Goal: Information Seeking & Learning: Learn about a topic

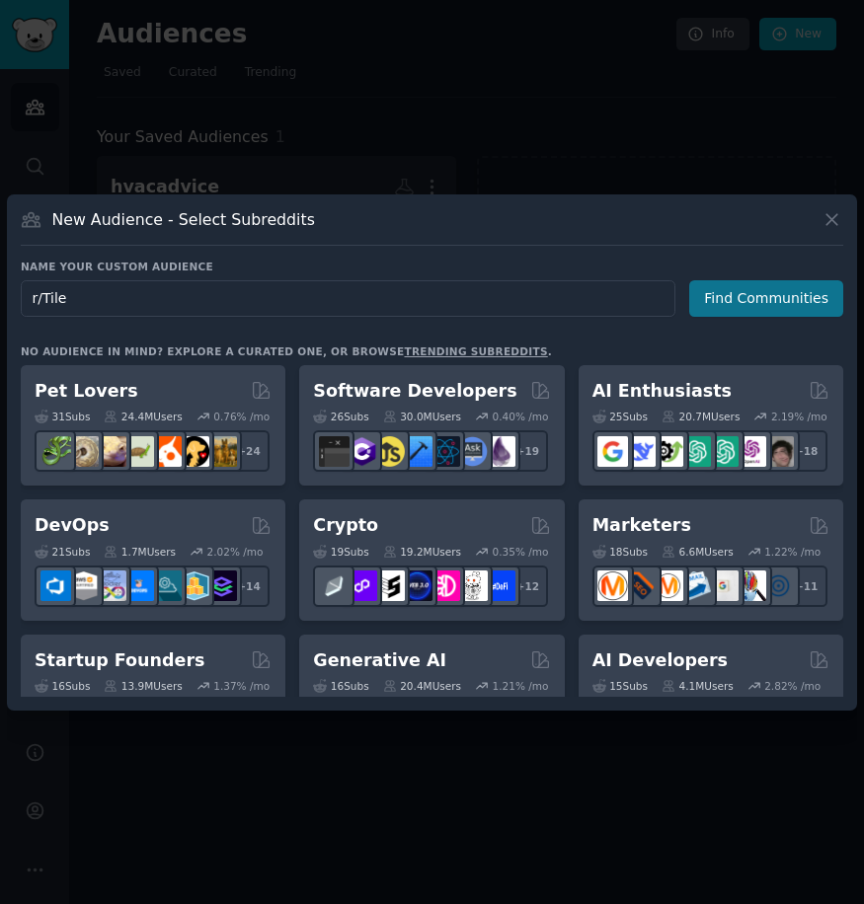
type input "r/Tile"
click at [757, 307] on button "Find Communities" at bounding box center [766, 298] width 154 height 37
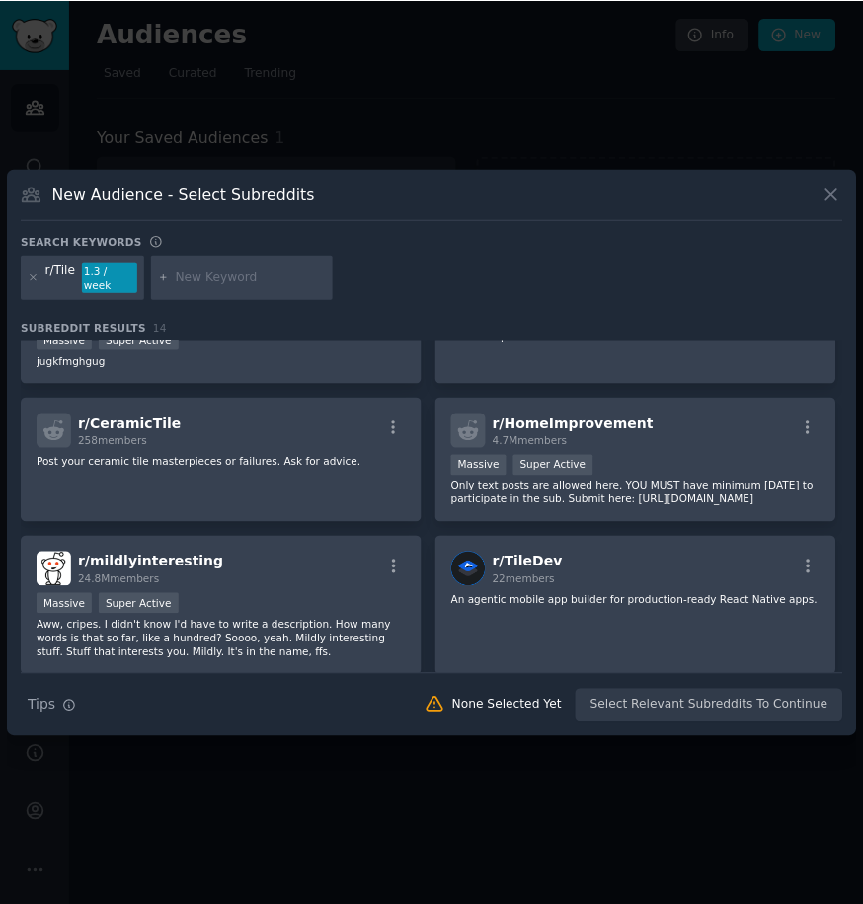
scroll to position [395, 0]
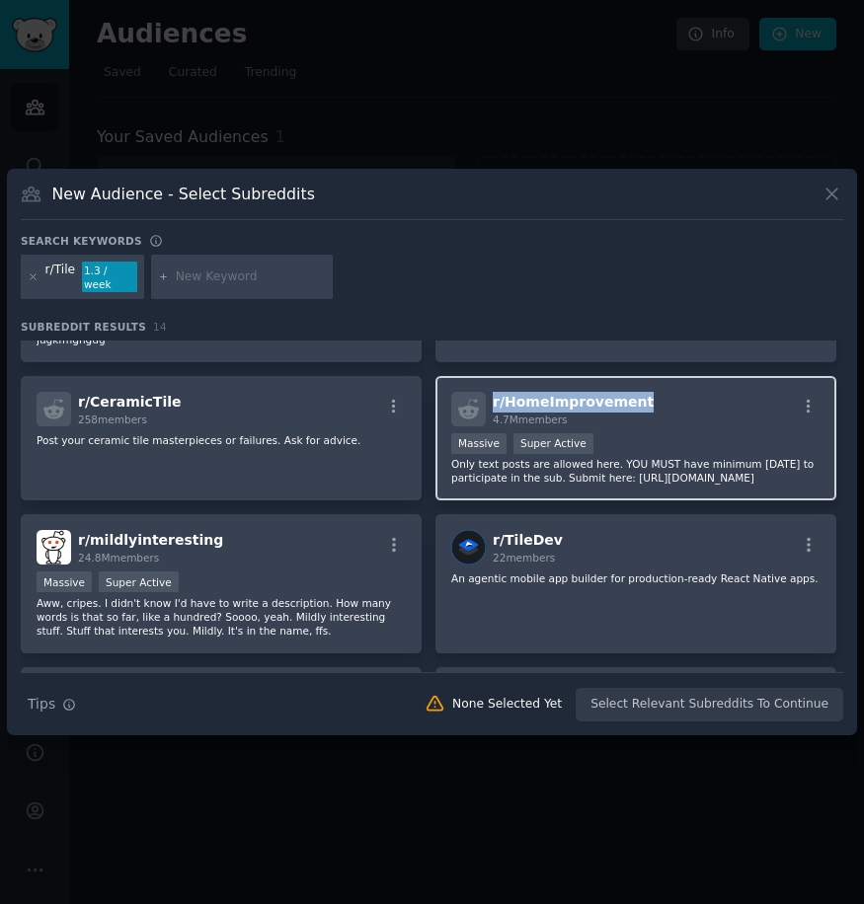
drag, startPoint x: 646, startPoint y: 375, endPoint x: 492, endPoint y: 389, distance: 154.6
click at [492, 392] on div "r/ HomeImprovement 4.7M members" at bounding box center [635, 409] width 369 height 35
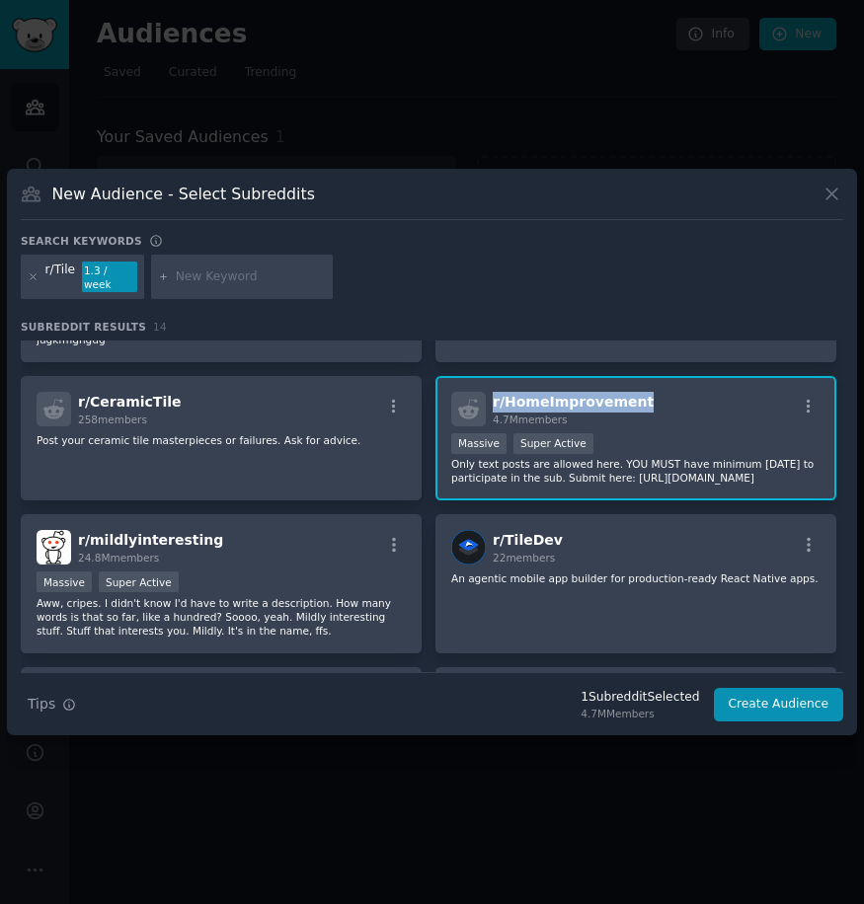
copy span "r/ HomeImprovement"
click at [831, 199] on icon at bounding box center [830, 194] width 11 height 11
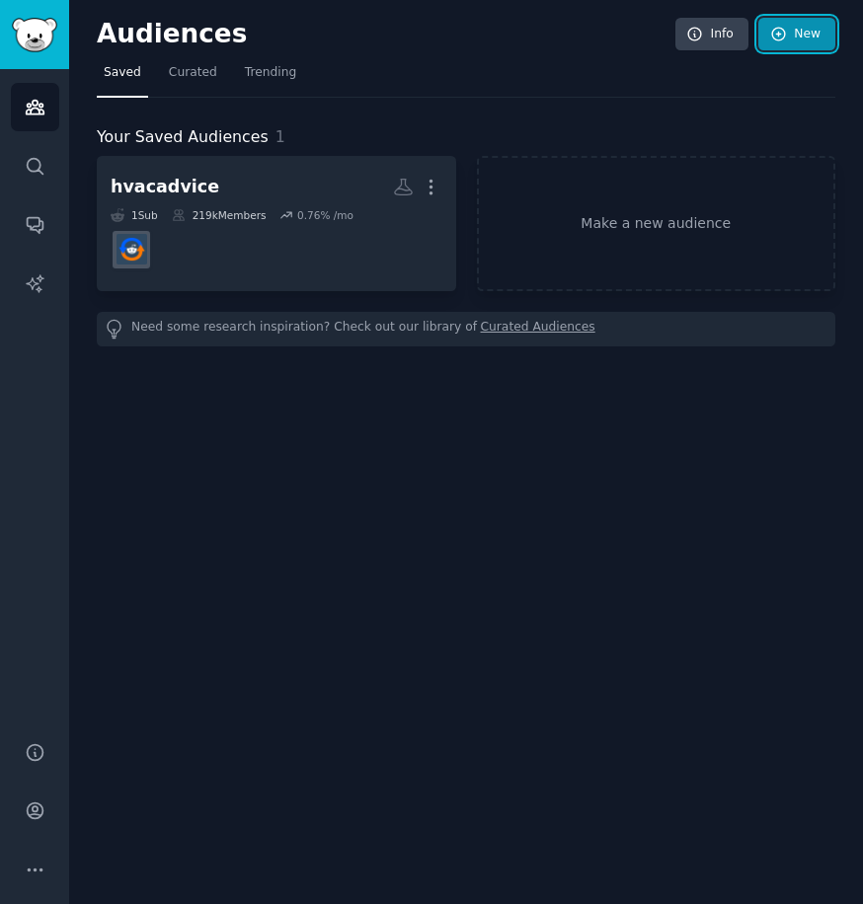
click at [772, 44] on link "New" at bounding box center [796, 35] width 77 height 34
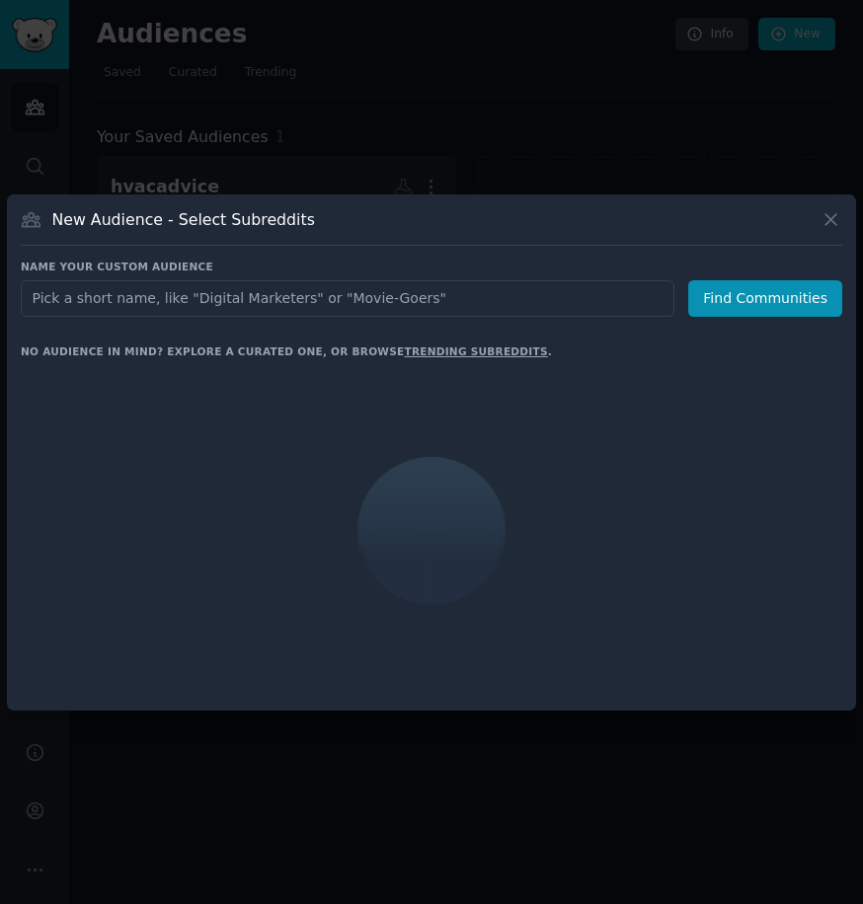
click at [258, 306] on input "text" at bounding box center [347, 298] width 653 height 37
type input "r/DIY"
click button "Find Communities" at bounding box center [765, 298] width 154 height 37
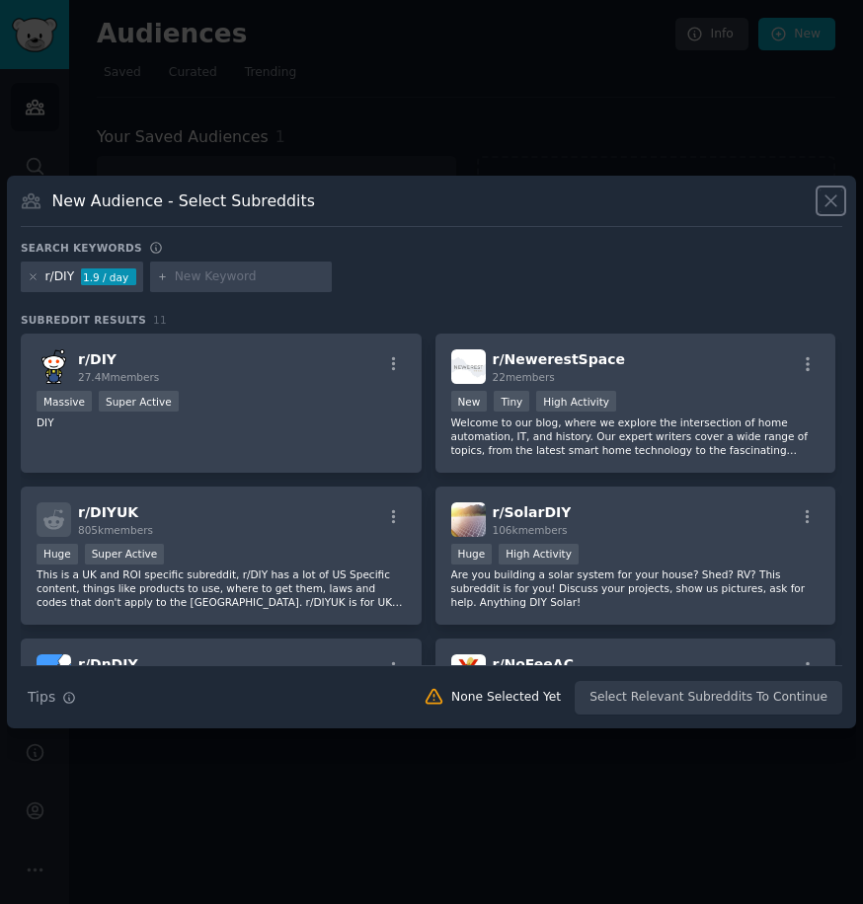
click at [831, 191] on icon at bounding box center [830, 200] width 21 height 21
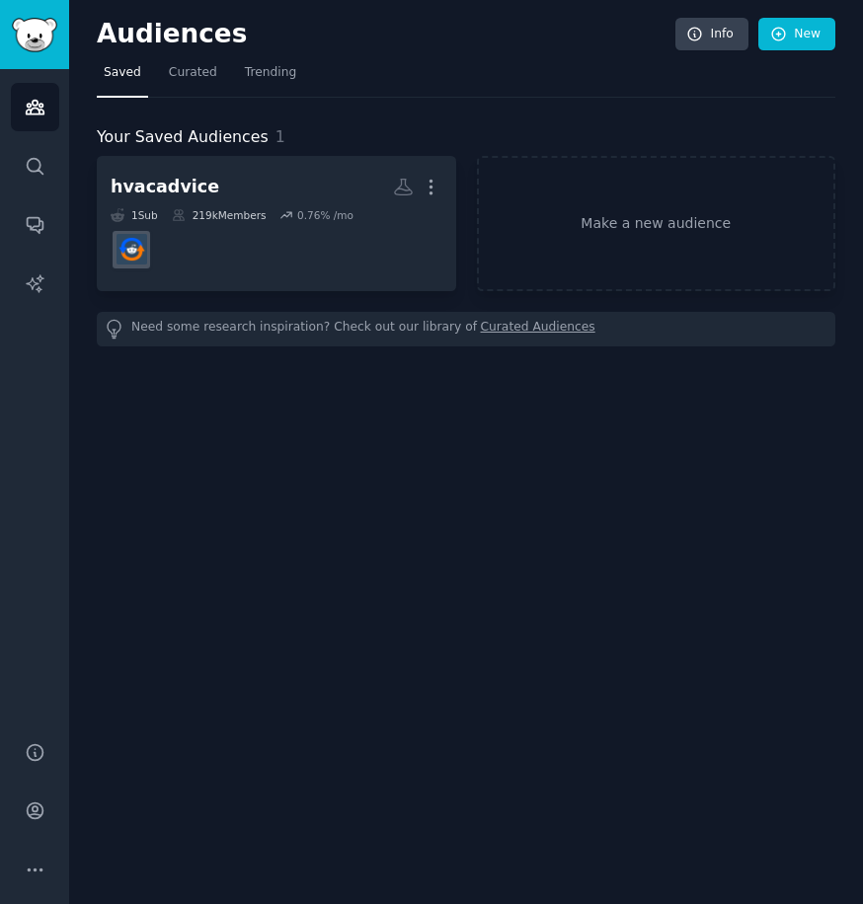
click at [808, 10] on div "Audiences Info New Saved Curated Trending Your Saved Audiences 1 hvacadvice Cus…" at bounding box center [466, 452] width 794 height 904
click at [799, 42] on link "New" at bounding box center [796, 35] width 77 height 34
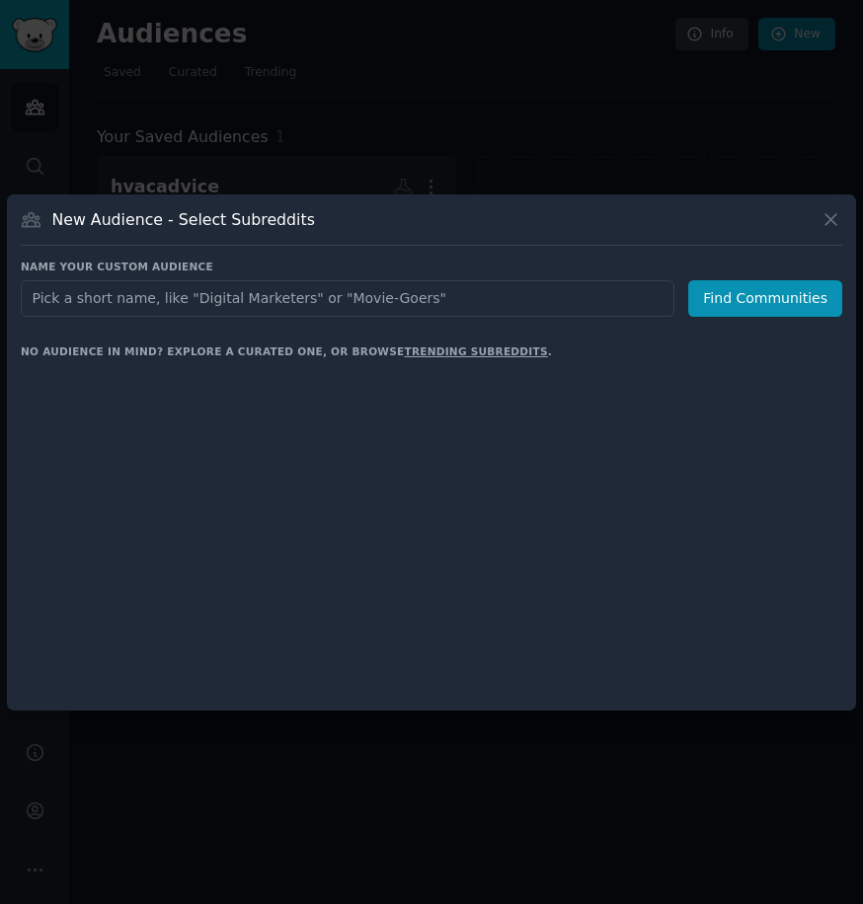
type input "r/RVLiving"
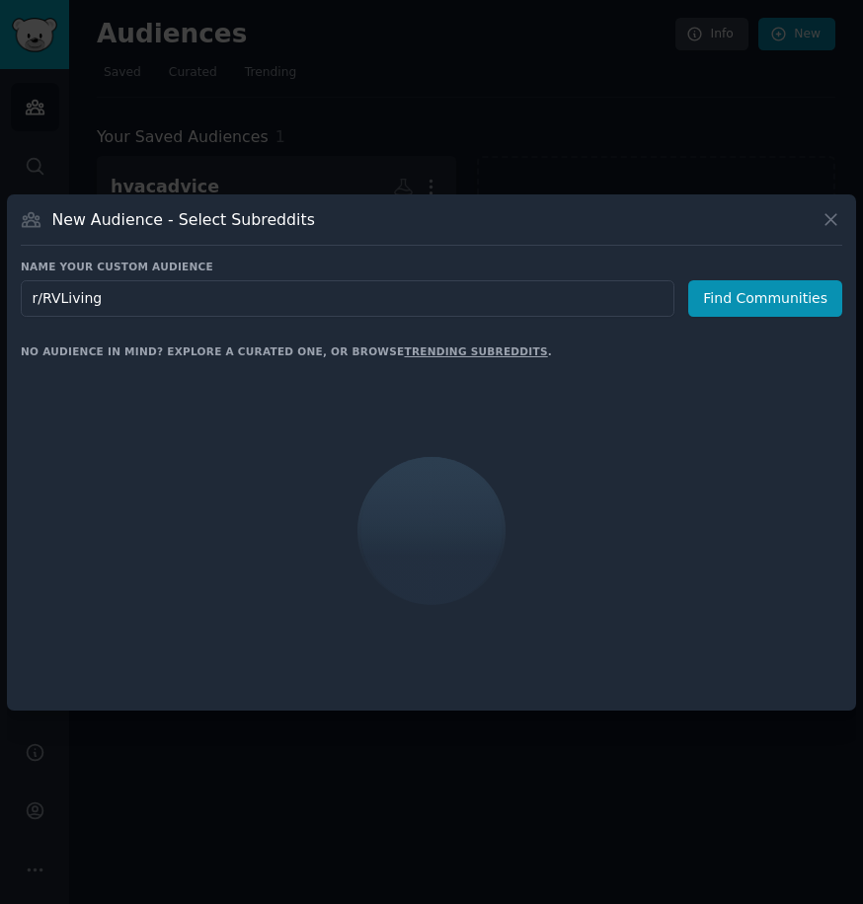
click button "Find Communities" at bounding box center [765, 298] width 154 height 37
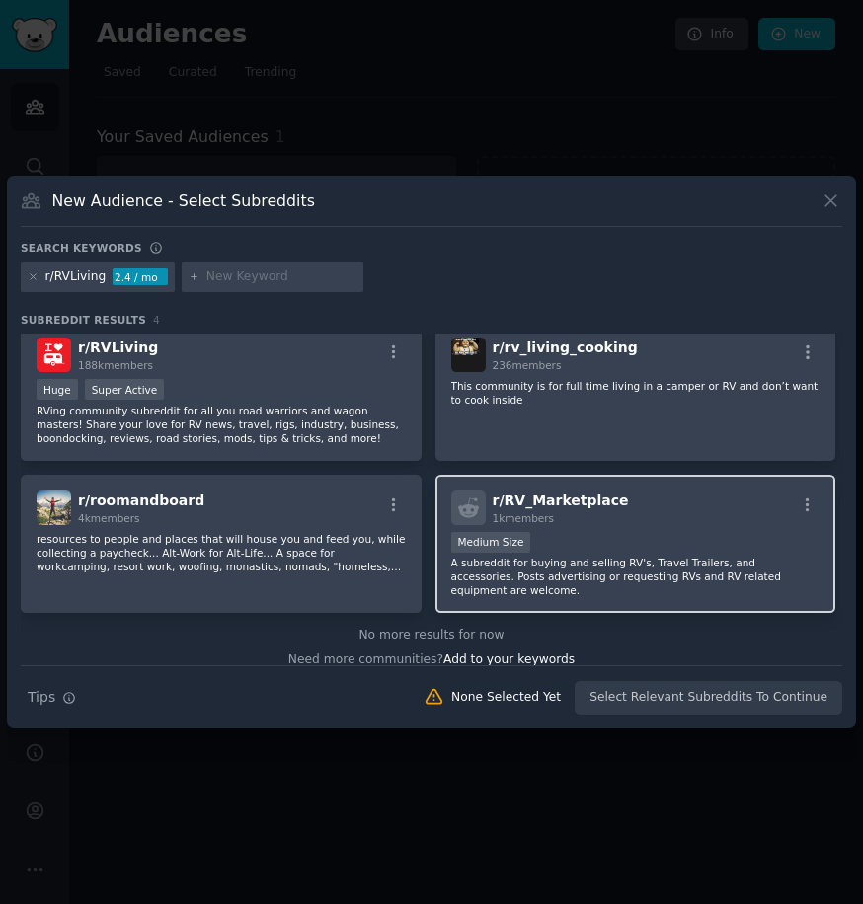
scroll to position [15, 0]
